Goal: Check status: Check status

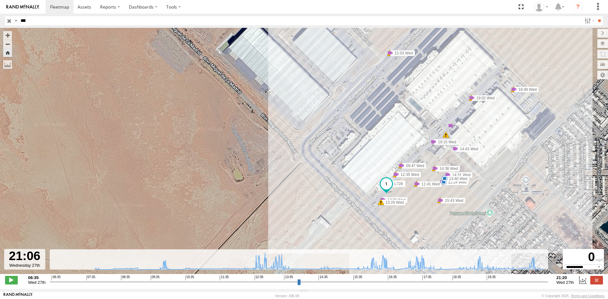
select select "**********"
click at [8, 24] on input "button" at bounding box center [9, 20] width 8 height 9
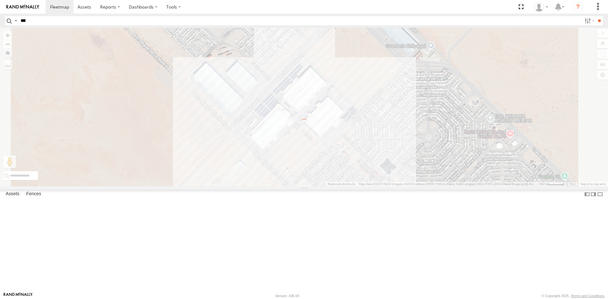
click at [23, 21] on input "***" at bounding box center [299, 20] width 563 height 9
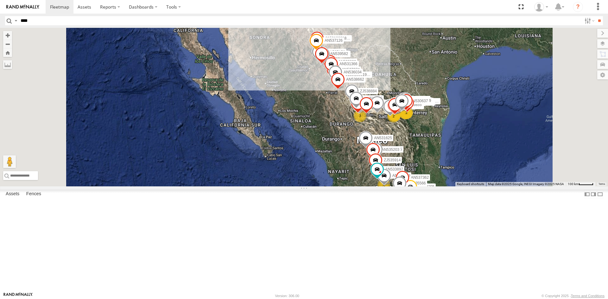
type input "****"
click at [595, 16] on input "**" at bounding box center [598, 20] width 7 height 9
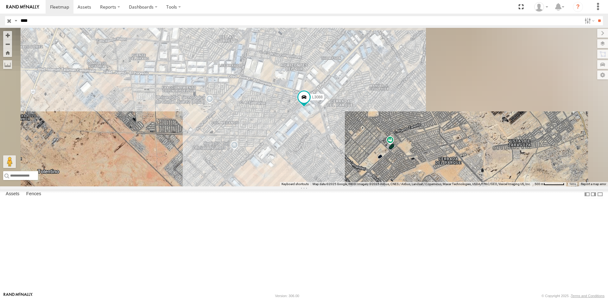
click at [0, 0] on div "L3088" at bounding box center [0, 0] width 0 height 0
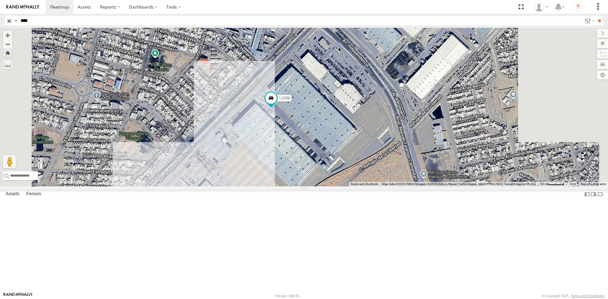
drag, startPoint x: 402, startPoint y: 251, endPoint x: 361, endPoint y: 227, distance: 47.1
click at [362, 186] on div "L3088" at bounding box center [304, 107] width 608 height 159
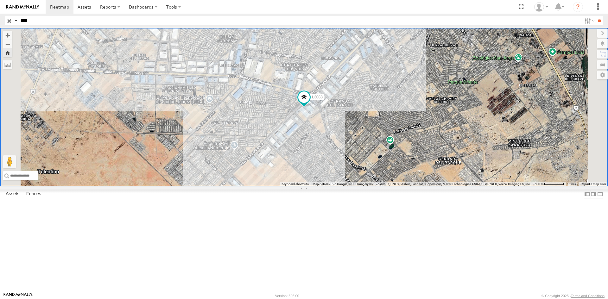
click at [0, 0] on div "L3088" at bounding box center [0, 0] width 0 height 0
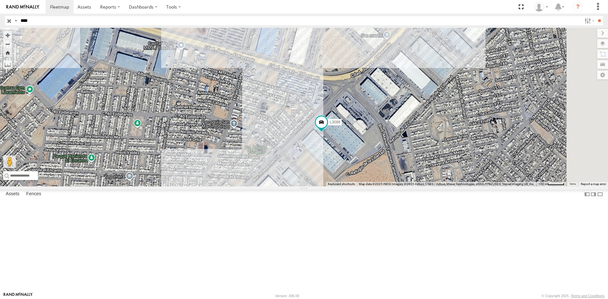
drag, startPoint x: 415, startPoint y: 213, endPoint x: 398, endPoint y: 208, distance: 17.9
click at [400, 186] on div "L3088" at bounding box center [304, 107] width 608 height 159
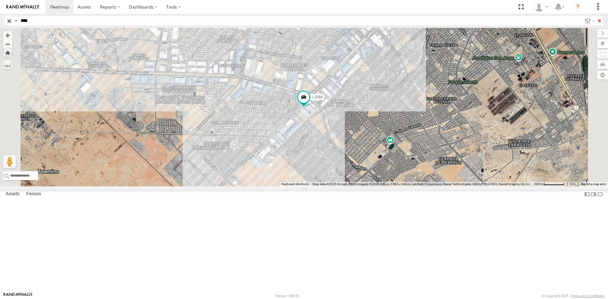
click at [0, 0] on div "L3088" at bounding box center [0, 0] width 0 height 0
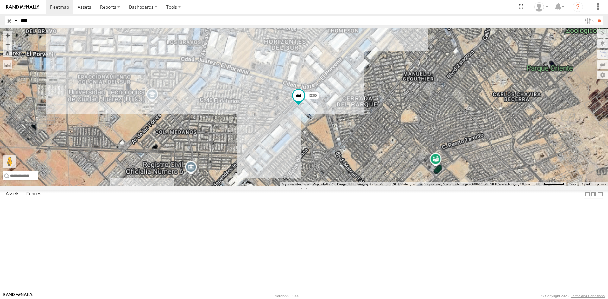
click at [0, 0] on div "FLEXTRANSFER" at bounding box center [0, 0] width 0 height 0
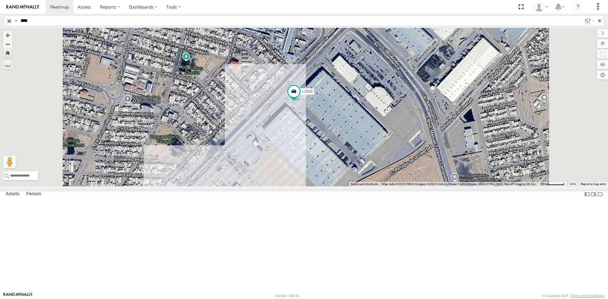
drag, startPoint x: 388, startPoint y: 232, endPoint x: 375, endPoint y: 215, distance: 21.1
click at [375, 186] on div "L3088" at bounding box center [304, 107] width 608 height 159
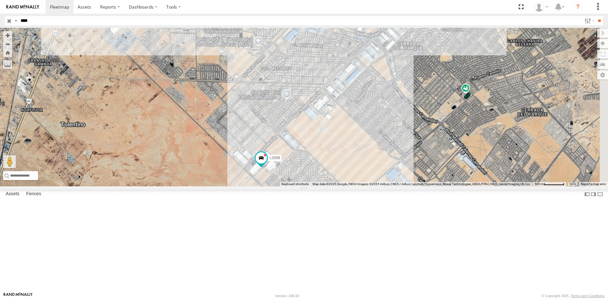
drag, startPoint x: 35, startPoint y: 39, endPoint x: 55, endPoint y: 43, distance: 19.7
click at [0, 0] on div "L3088" at bounding box center [0, 0] width 0 height 0
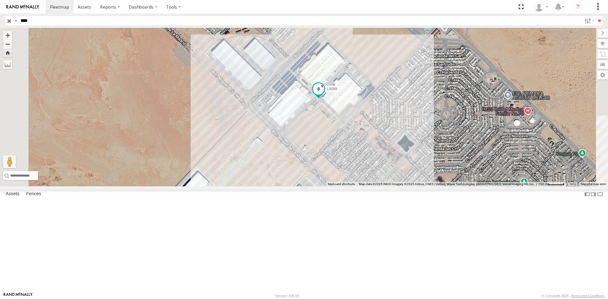
click at [337, 91] on span "L3088" at bounding box center [332, 89] width 10 height 4
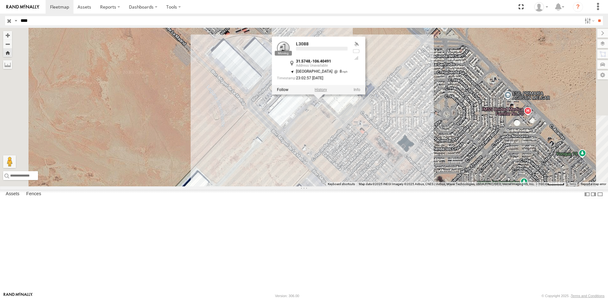
click at [327, 92] on label at bounding box center [321, 89] width 12 height 4
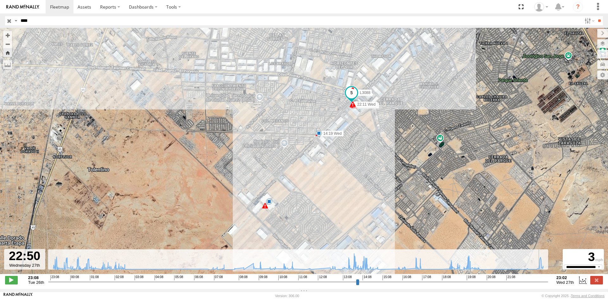
drag, startPoint x: 506, startPoint y: 284, endPoint x: 541, endPoint y: 279, distance: 36.2
click at [541, 279] on input "range" at bounding box center [298, 282] width 500 height 6
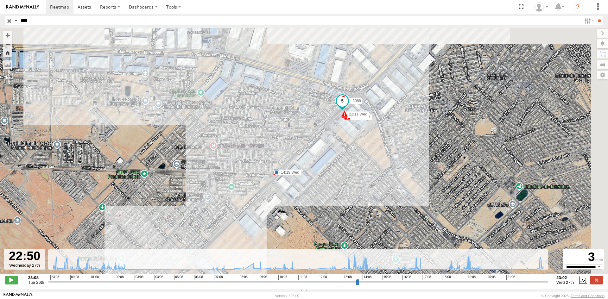
drag, startPoint x: 415, startPoint y: 94, endPoint x: 320, endPoint y: 138, distance: 104.3
click at [321, 138] on div "L3088 00:37 Wed 14:19 Wed 19:49 Wed 22:11 Wed 22:11 Wed 7 10 8 08:58 Wed 117 7 7" at bounding box center [304, 154] width 608 height 253
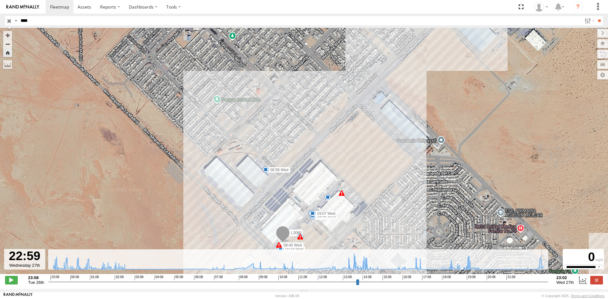
drag, startPoint x: 511, startPoint y: 283, endPoint x: 545, endPoint y: 285, distance: 33.9
click at [545, 285] on input "range" at bounding box center [298, 282] width 500 height 6
drag, startPoint x: 513, startPoint y: 285, endPoint x: 422, endPoint y: 232, distance: 106.1
type input "**********"
click at [545, 281] on input "range" at bounding box center [298, 282] width 500 height 6
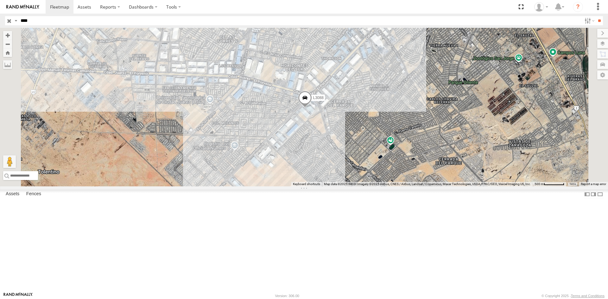
drag, startPoint x: 9, startPoint y: 21, endPoint x: 14, endPoint y: 21, distance: 4.1
click at [9, 21] on input "button" at bounding box center [9, 20] width 8 height 9
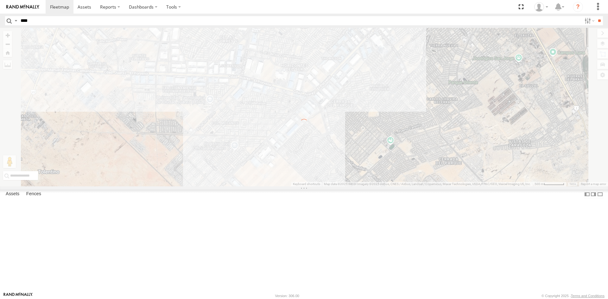
click at [25, 20] on input "****" at bounding box center [299, 20] width 563 height 9
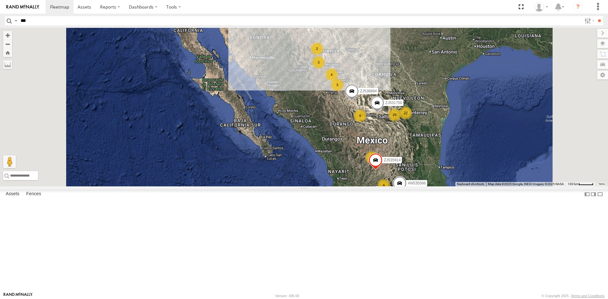
type input "***"
click at [595, 16] on input "**" at bounding box center [598, 20] width 7 height 9
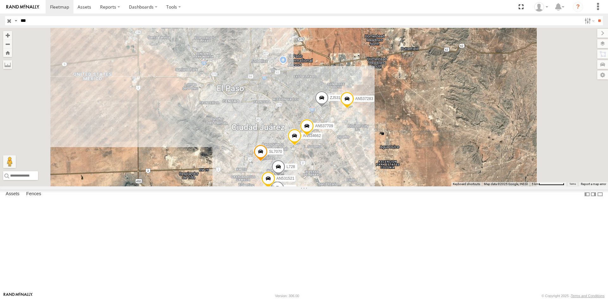
click at [0, 0] on div "L728 FLEXTRANSFER" at bounding box center [0, 0] width 0 height 0
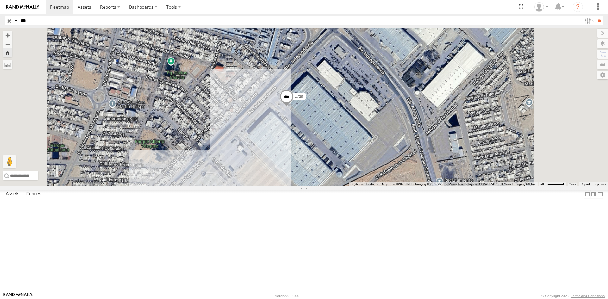
drag, startPoint x: 367, startPoint y: 235, endPoint x: 353, endPoint y: 213, distance: 25.9
click at [354, 186] on div "L728" at bounding box center [304, 107] width 608 height 159
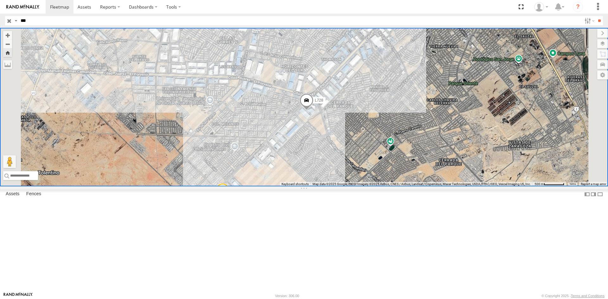
click at [0, 0] on div "FLEXTRANSFER" at bounding box center [0, 0] width 0 height 0
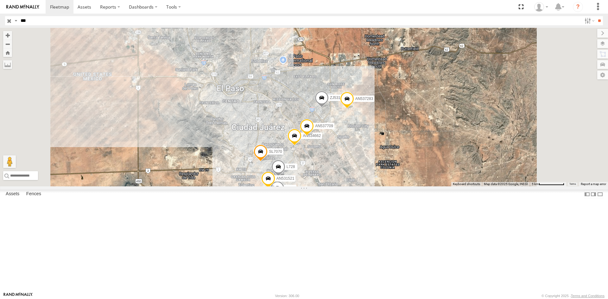
click at [0, 0] on div "FLEXTRANSFER" at bounding box center [0, 0] width 0 height 0
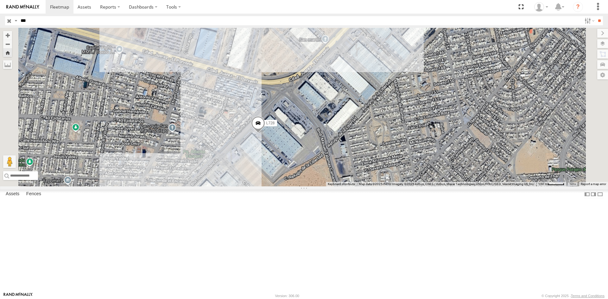
drag, startPoint x: 371, startPoint y: 229, endPoint x: 357, endPoint y: 208, distance: 25.6
click at [358, 186] on div "L728" at bounding box center [304, 107] width 608 height 159
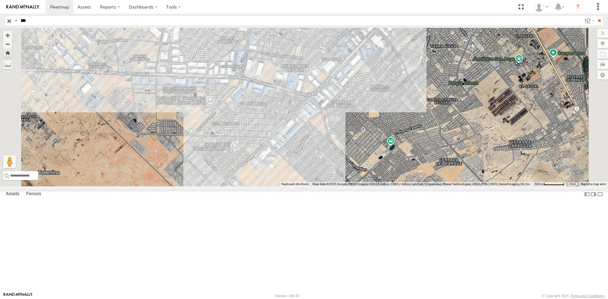
drag, startPoint x: 34, startPoint y: 45, endPoint x: 74, endPoint y: 46, distance: 39.9
click at [0, 0] on div "FLEXTRANSFER" at bounding box center [0, 0] width 0 height 0
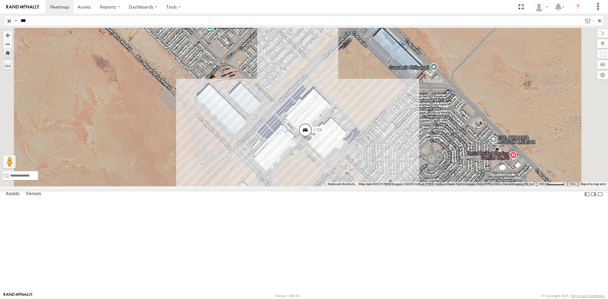
click at [322, 132] on span "L728" at bounding box center [317, 130] width 9 height 4
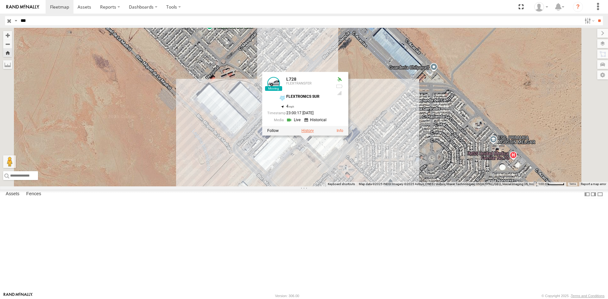
click at [314, 133] on label at bounding box center [307, 130] width 12 height 4
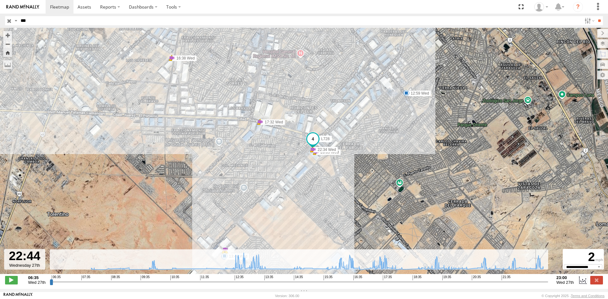
drag, startPoint x: 501, startPoint y: 285, endPoint x: 538, endPoint y: 287, distance: 36.8
click at [538, 285] on input "range" at bounding box center [299, 282] width 498 height 6
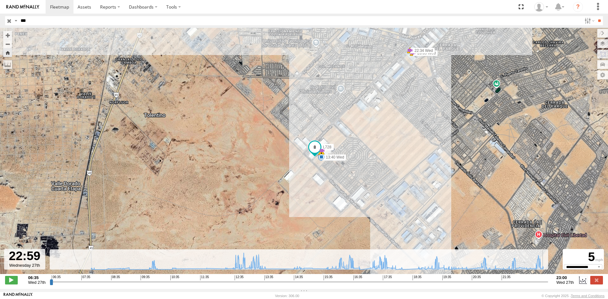
drag, startPoint x: 520, startPoint y: 285, endPoint x: 545, endPoint y: 276, distance: 26.8
type input "**********"
click at [545, 279] on input "range" at bounding box center [299, 282] width 498 height 6
